Goal: Navigation & Orientation: Find specific page/section

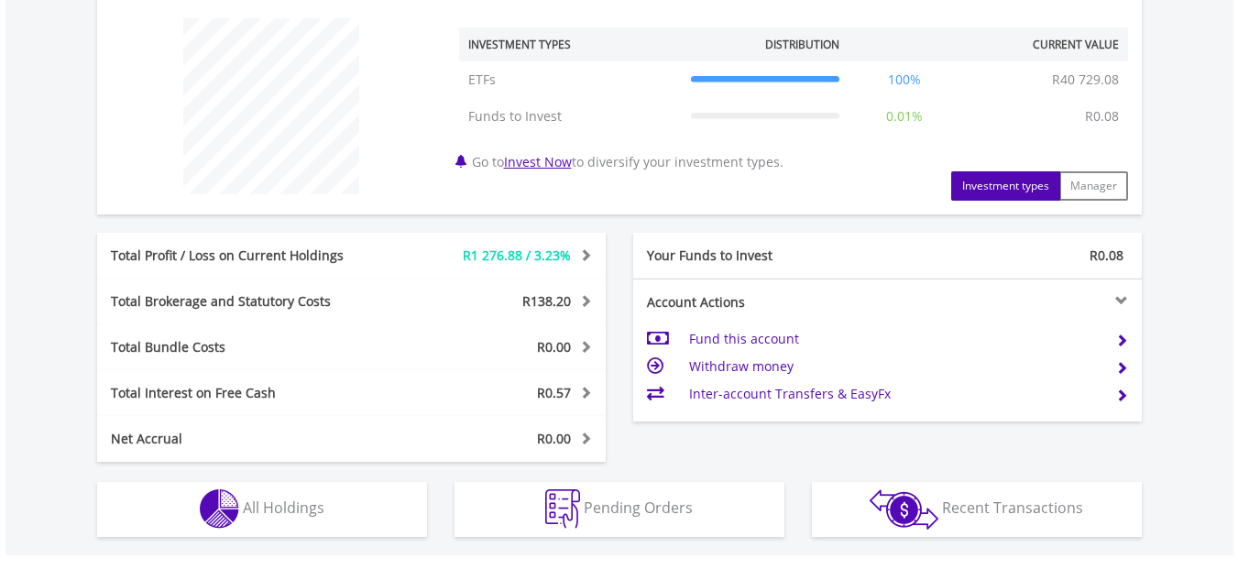
scroll to position [825, 0]
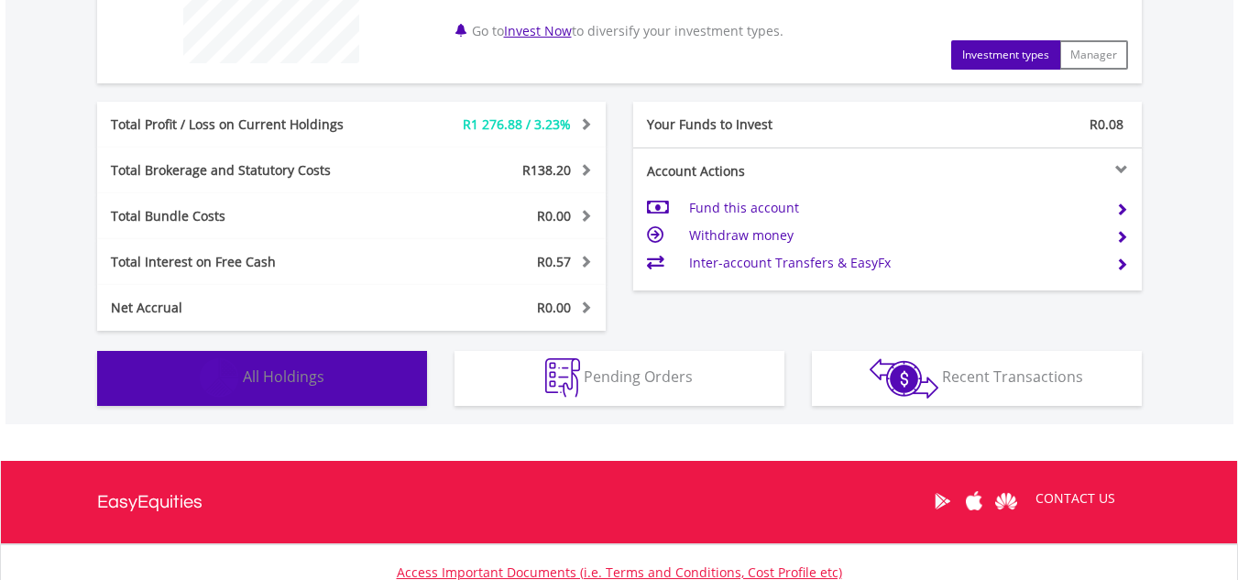
click at [292, 370] on span "All Holdings" at bounding box center [284, 377] width 82 height 20
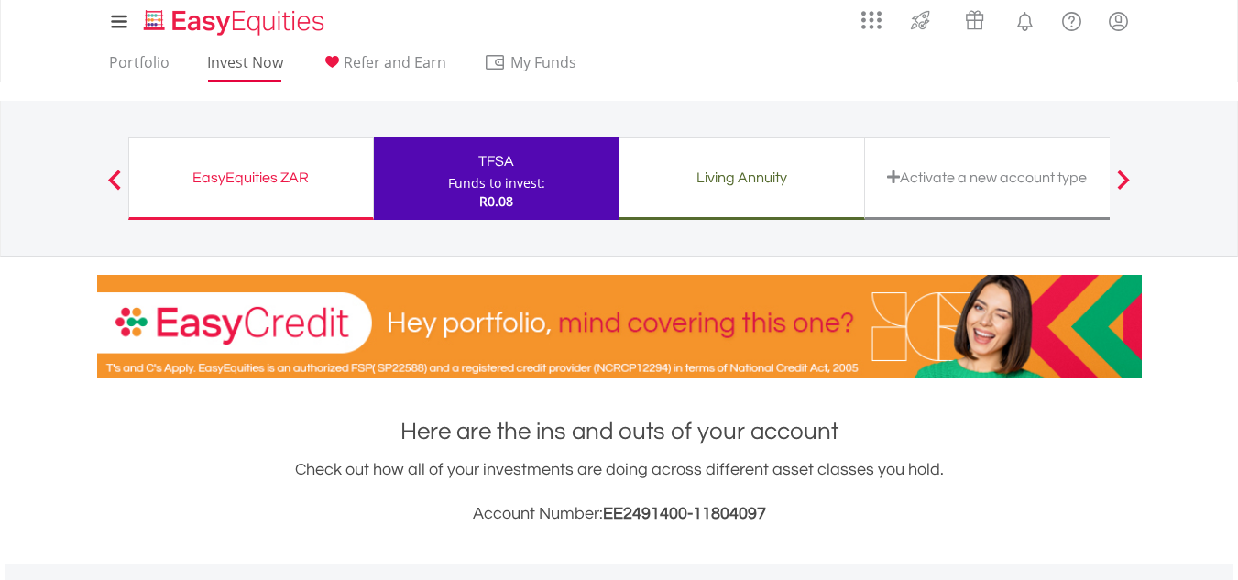
scroll to position [3, 0]
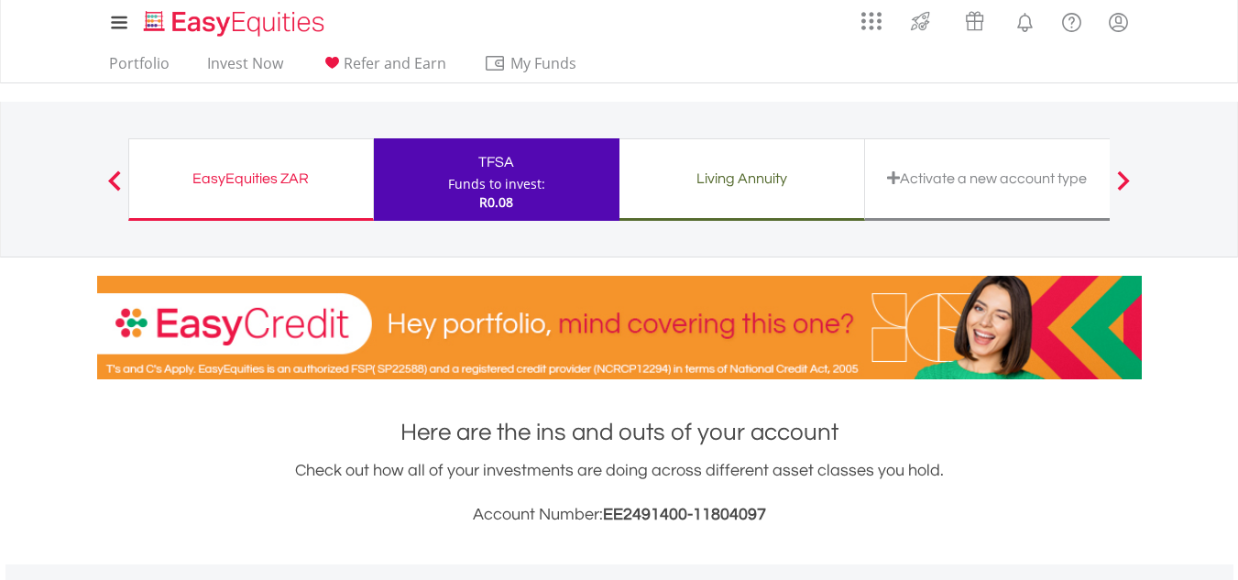
click at [737, 172] on div "Living Annuity" at bounding box center [741, 179] width 223 height 26
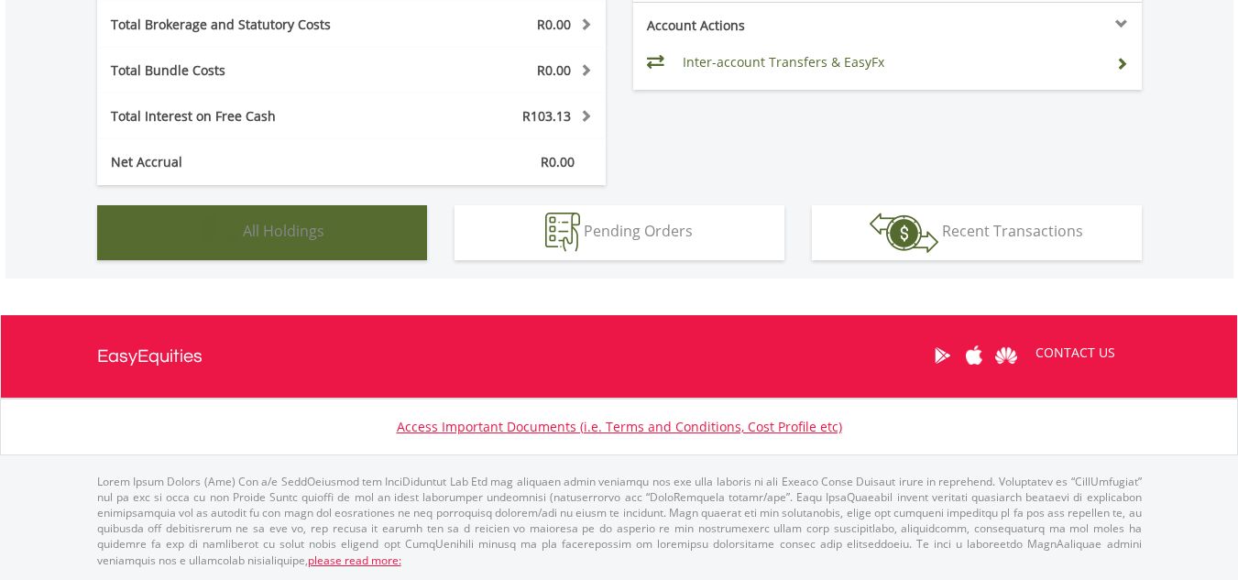
scroll to position [176, 348]
click at [315, 236] on span "All Holdings" at bounding box center [284, 231] width 82 height 20
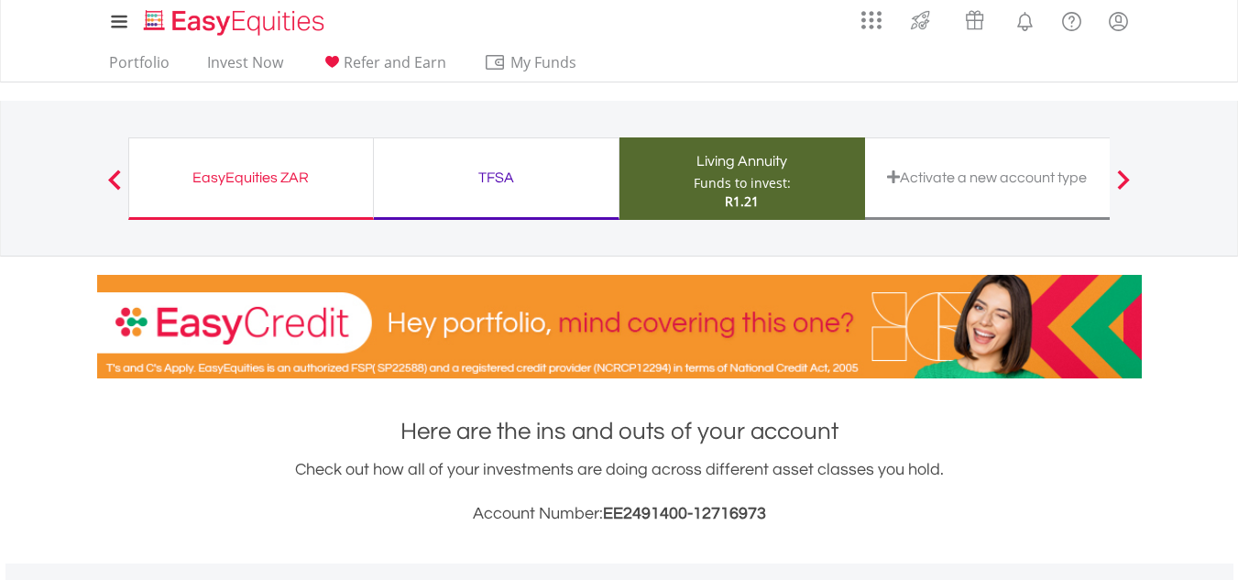
scroll to position [0, 0]
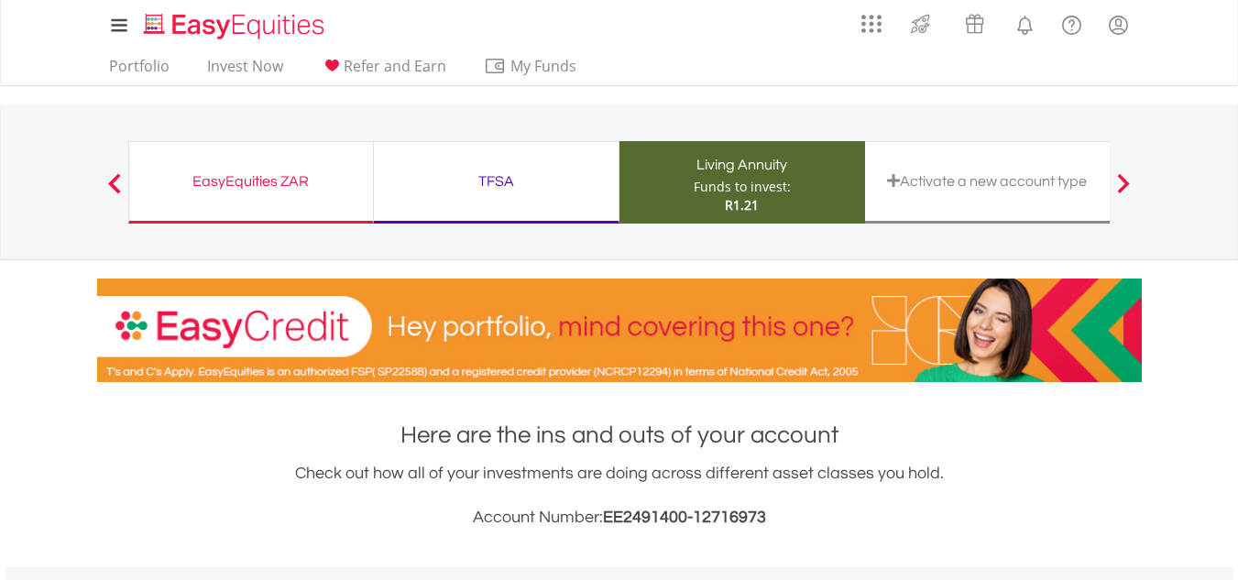
click at [114, 176] on span at bounding box center [114, 183] width 13 height 20
click at [462, 173] on div "TFSA" at bounding box center [496, 182] width 223 height 26
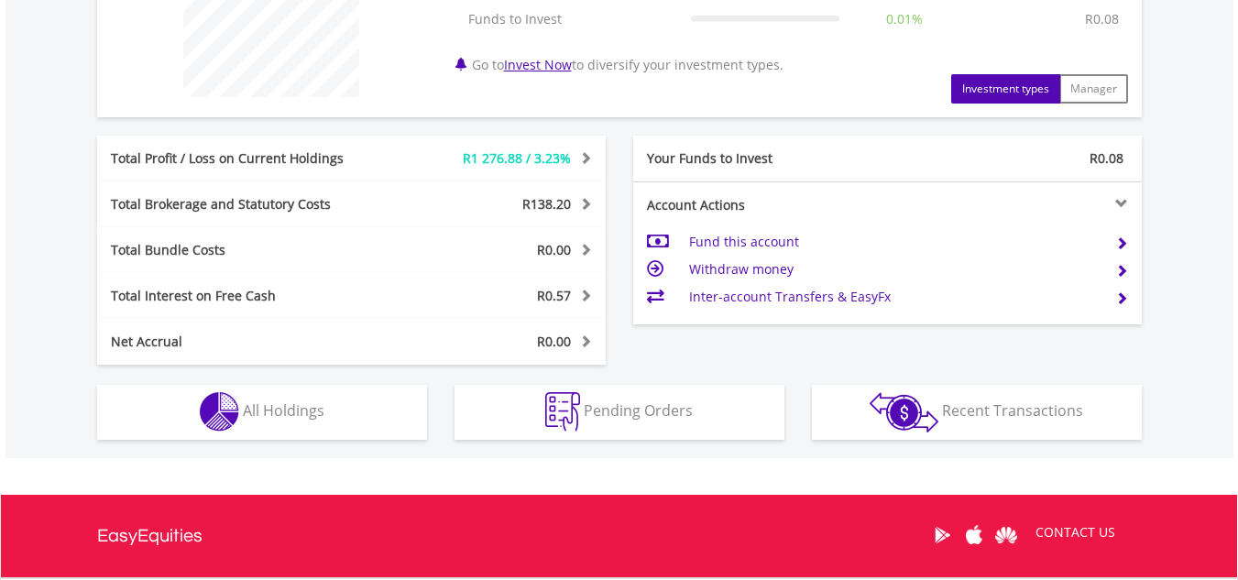
scroll to position [916, 0]
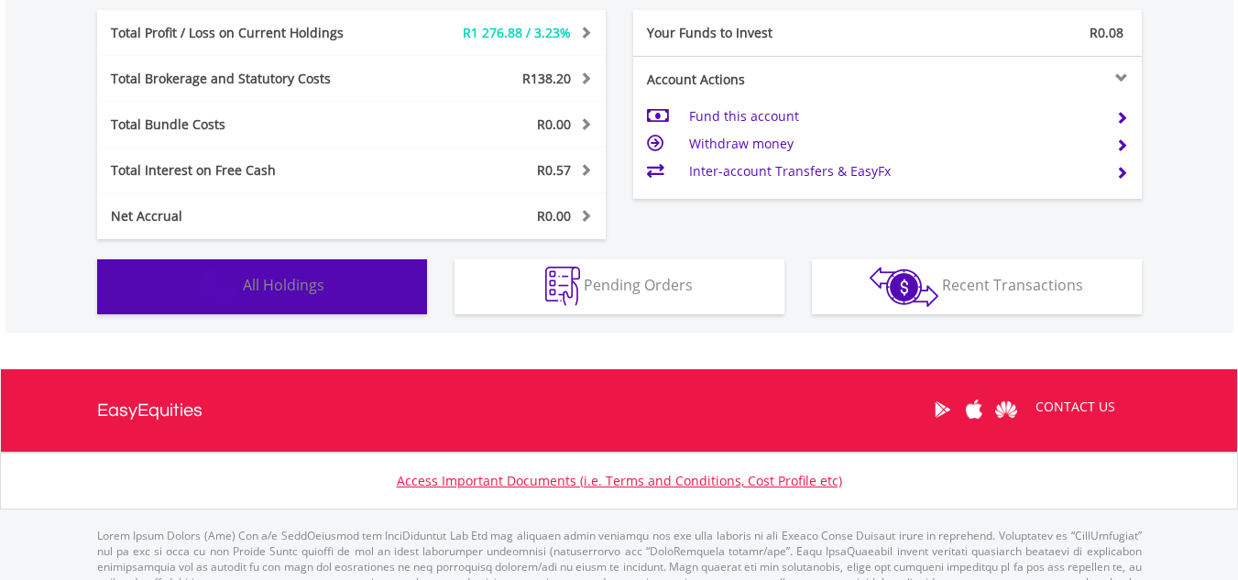
click at [301, 277] on span "All Holdings" at bounding box center [284, 285] width 82 height 20
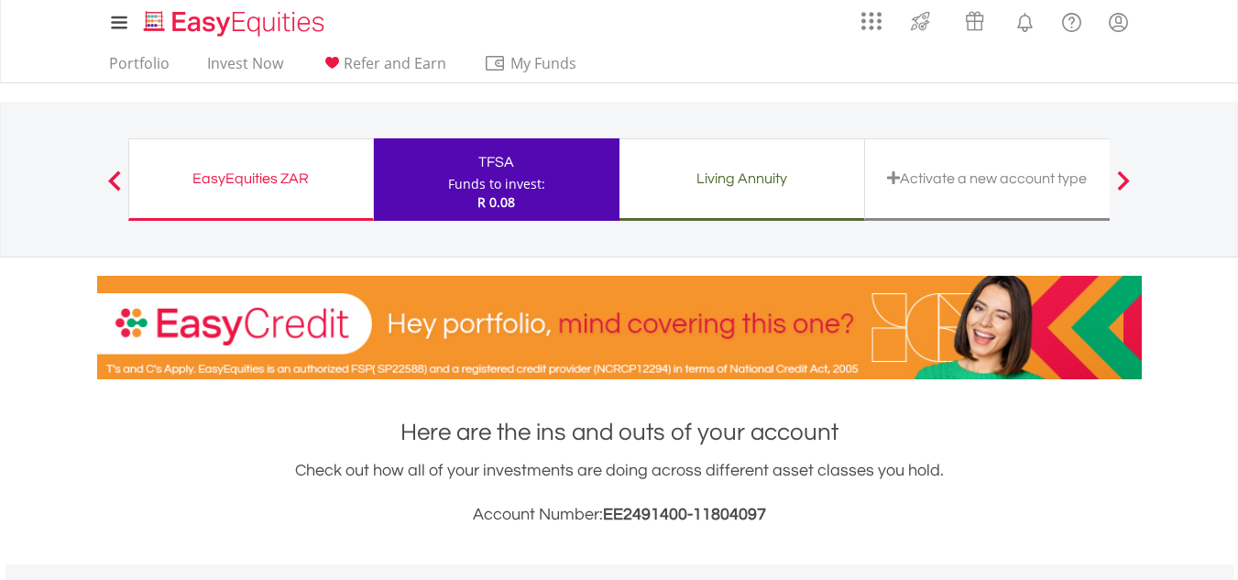
scroll to position [0, 0]
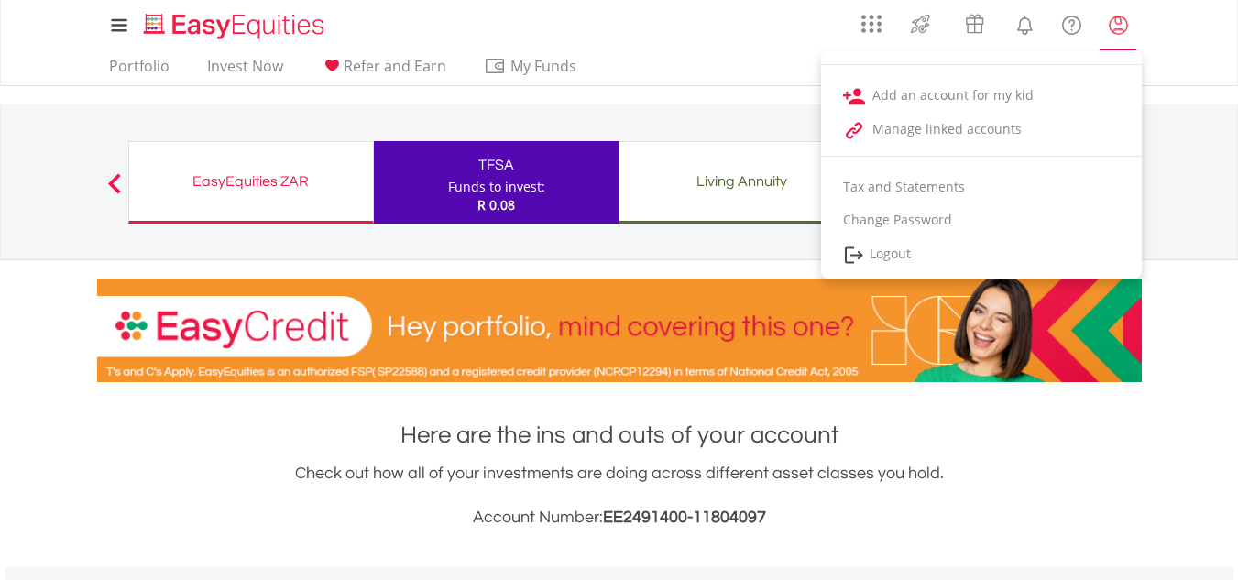
click at [1119, 20] on lord-icon "My Profile" at bounding box center [1118, 25] width 23 height 23
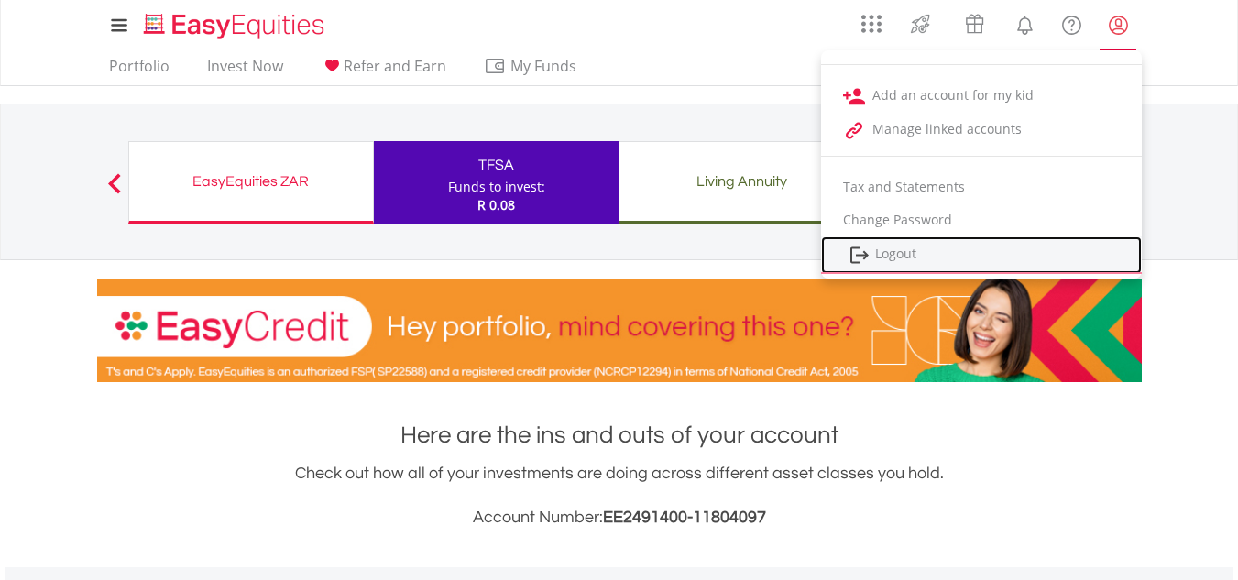
click at [891, 256] on link "Logout" at bounding box center [981, 255] width 321 height 38
